Goal: Find specific page/section: Find specific page/section

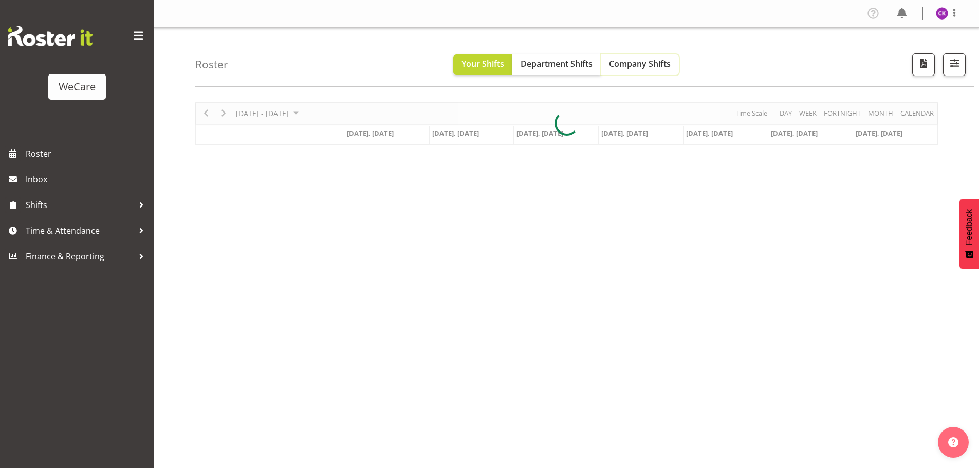
click at [637, 64] on span "Company Shifts" at bounding box center [640, 63] width 62 height 11
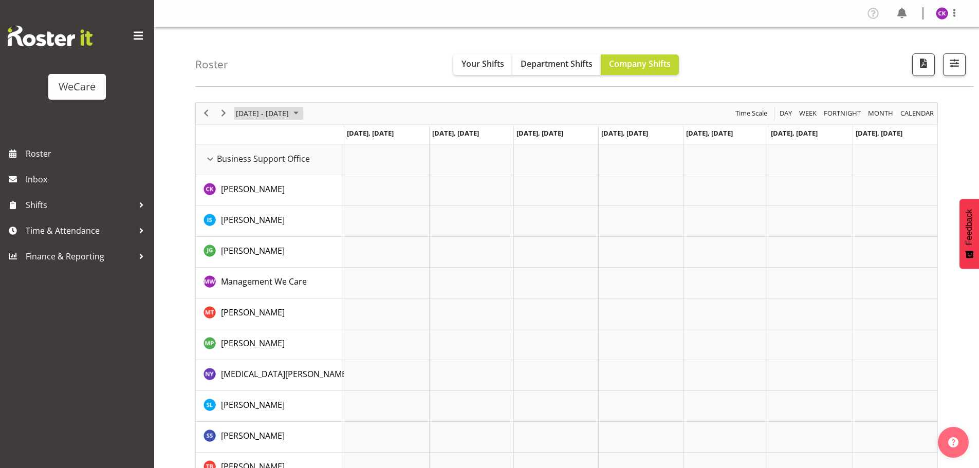
click at [249, 109] on span "[DATE] - [DATE]" at bounding box center [262, 113] width 55 height 13
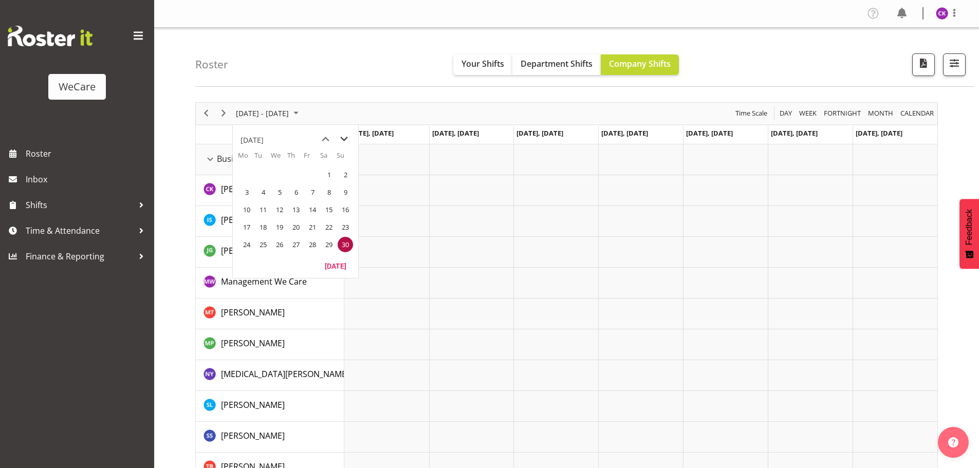
click at [348, 137] on span "next month" at bounding box center [344, 139] width 18 height 19
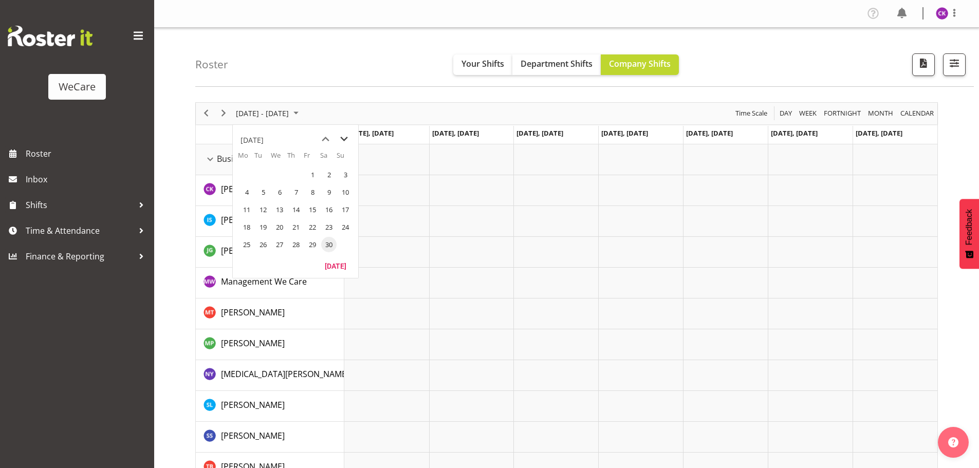
click at [348, 137] on span "next month" at bounding box center [344, 139] width 18 height 19
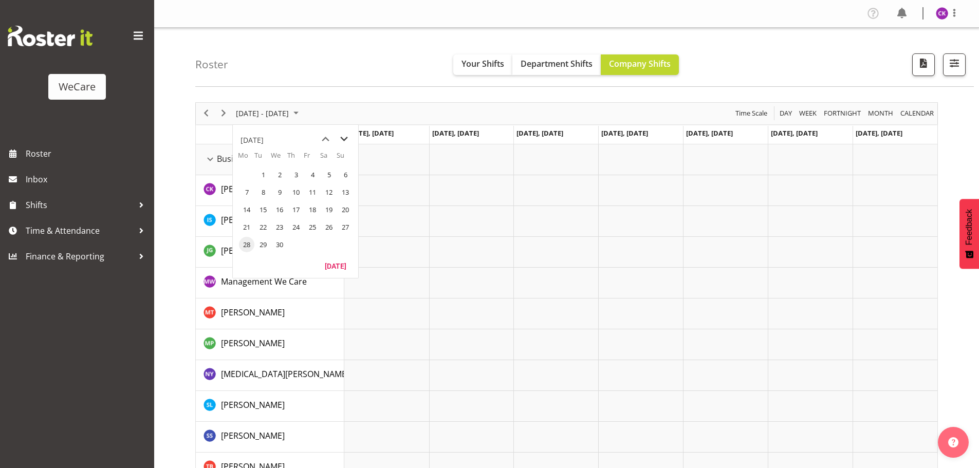
click at [348, 137] on span "next month" at bounding box center [344, 139] width 18 height 19
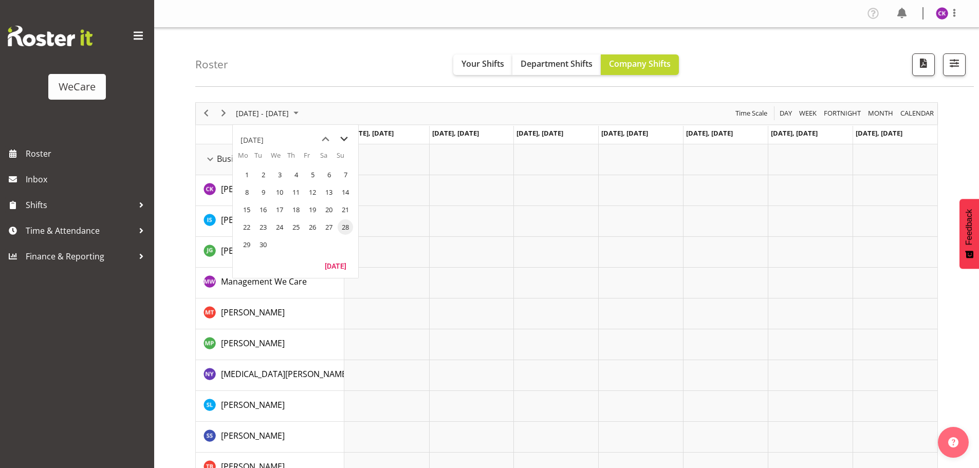
click at [348, 137] on span "next month" at bounding box center [344, 139] width 18 height 19
click at [327, 137] on span "previous month" at bounding box center [326, 139] width 18 height 19
click at [298, 177] on span "2" at bounding box center [295, 174] width 15 height 15
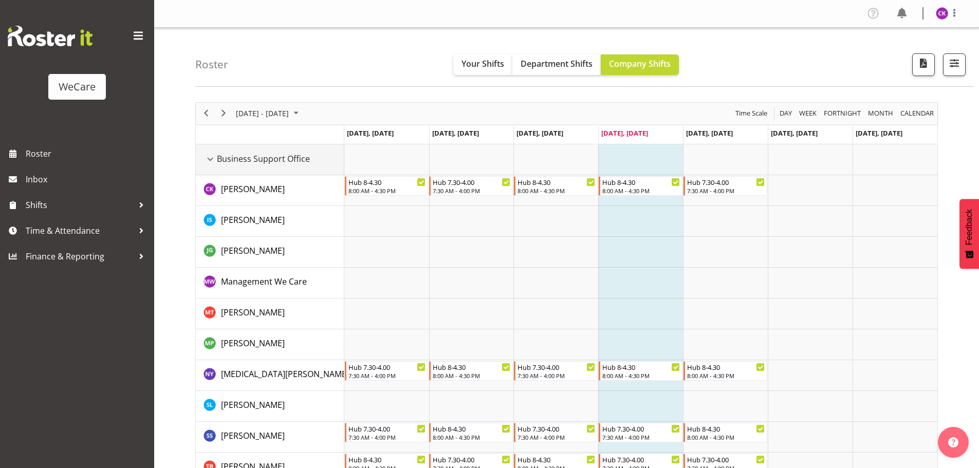
click at [213, 159] on div "Business Support Office resource" at bounding box center [210, 159] width 13 height 13
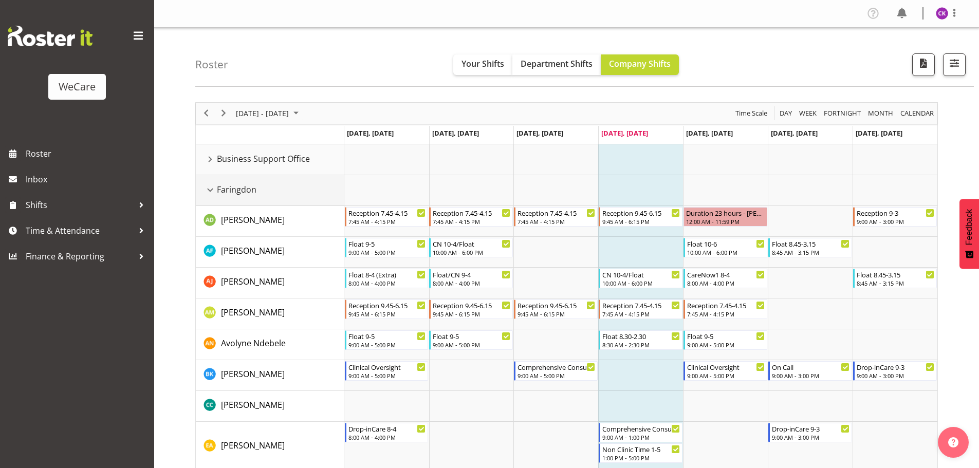
click at [211, 188] on div "Faringdon resource" at bounding box center [210, 189] width 13 height 13
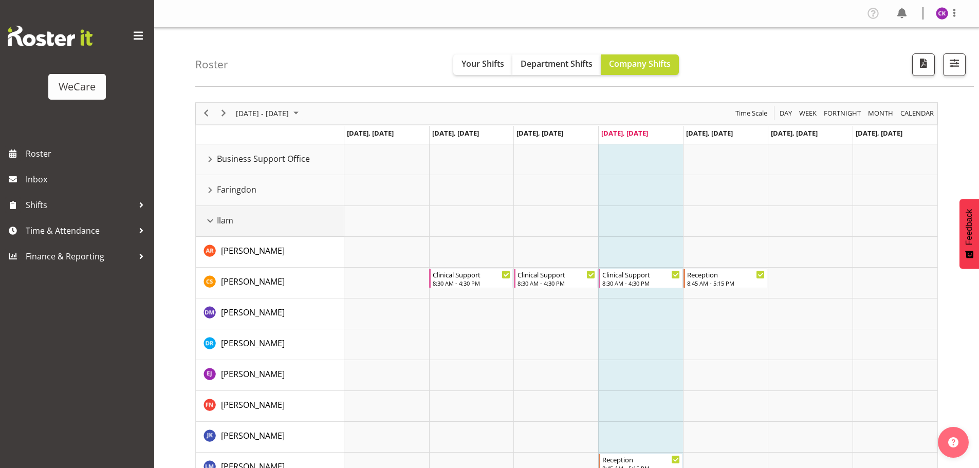
click at [206, 224] on div "Ilam resource" at bounding box center [210, 220] width 13 height 13
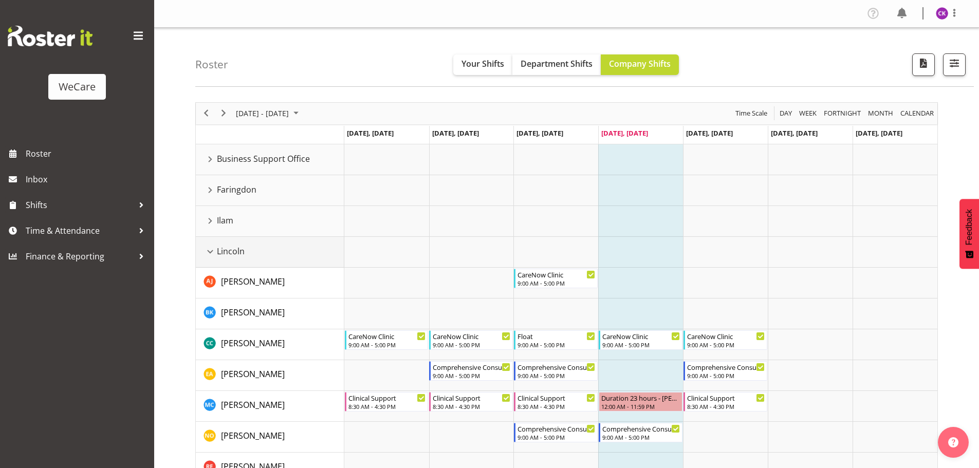
click at [210, 250] on div "Lincoln resource" at bounding box center [210, 251] width 13 height 13
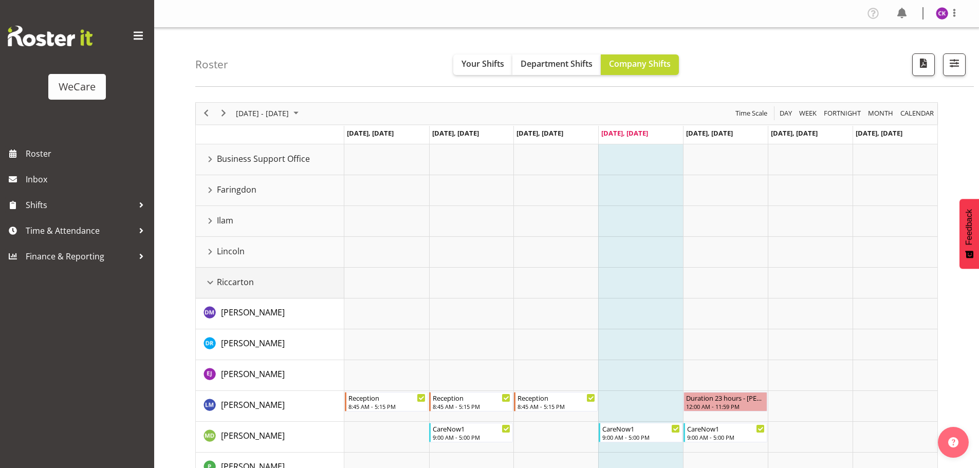
click at [209, 285] on div "Riccarton resource" at bounding box center [210, 282] width 13 height 13
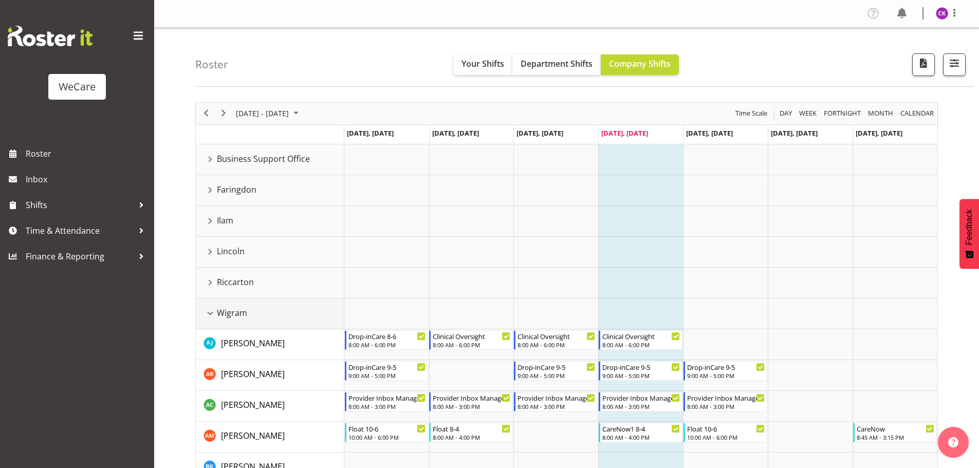
click at [208, 315] on div "Wigram resource" at bounding box center [210, 313] width 13 height 13
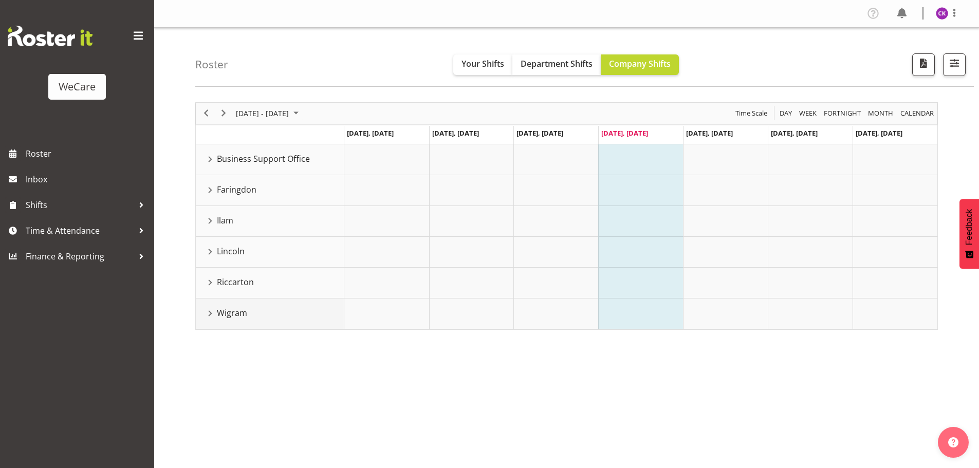
click at [209, 313] on div "Wigram resource" at bounding box center [210, 313] width 13 height 13
